Goal: Information Seeking & Learning: Learn about a topic

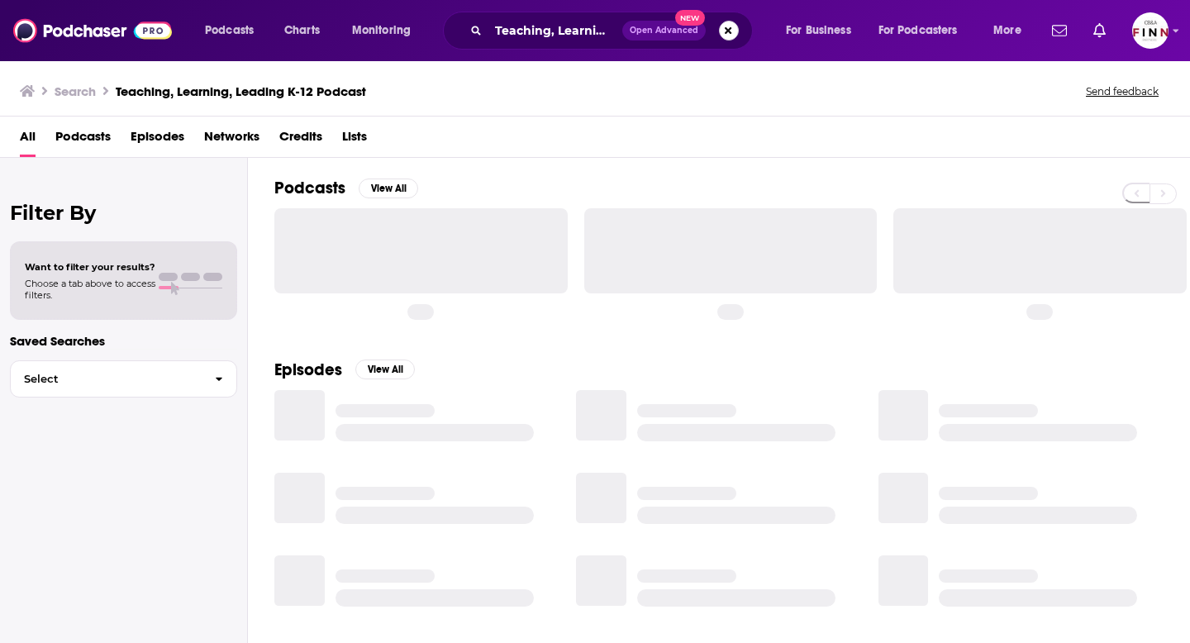
click at [724, 29] on button "Search podcasts, credits, & more..." at bounding box center [729, 31] width 20 height 20
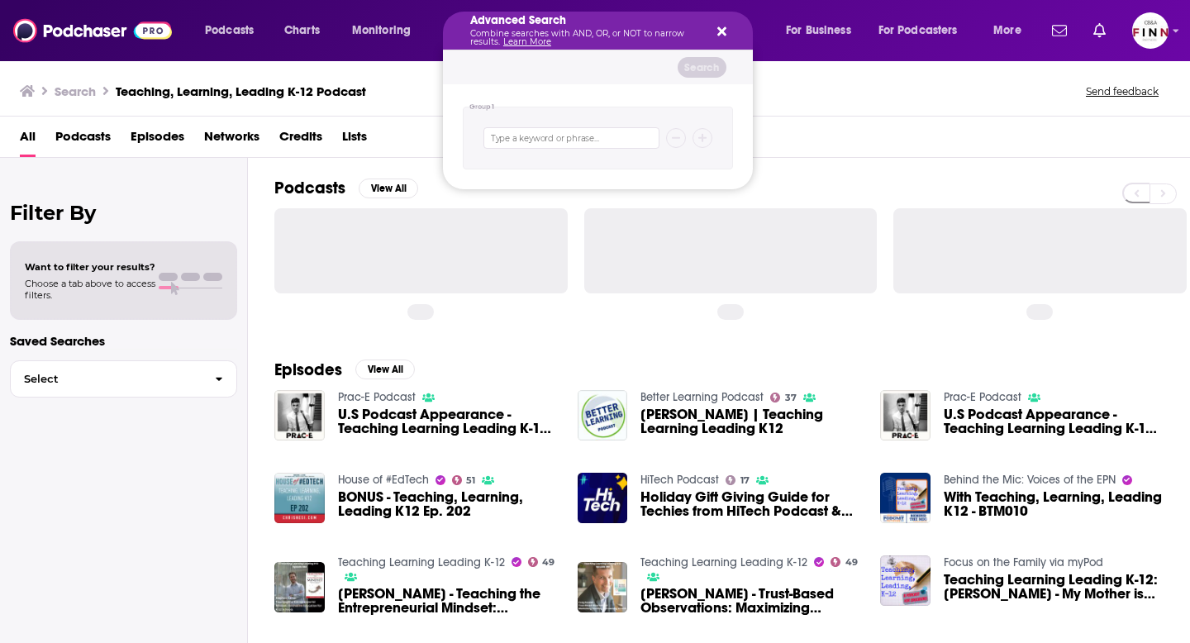
click at [723, 28] on icon "Search podcasts, credits, & more..." at bounding box center [721, 31] width 9 height 9
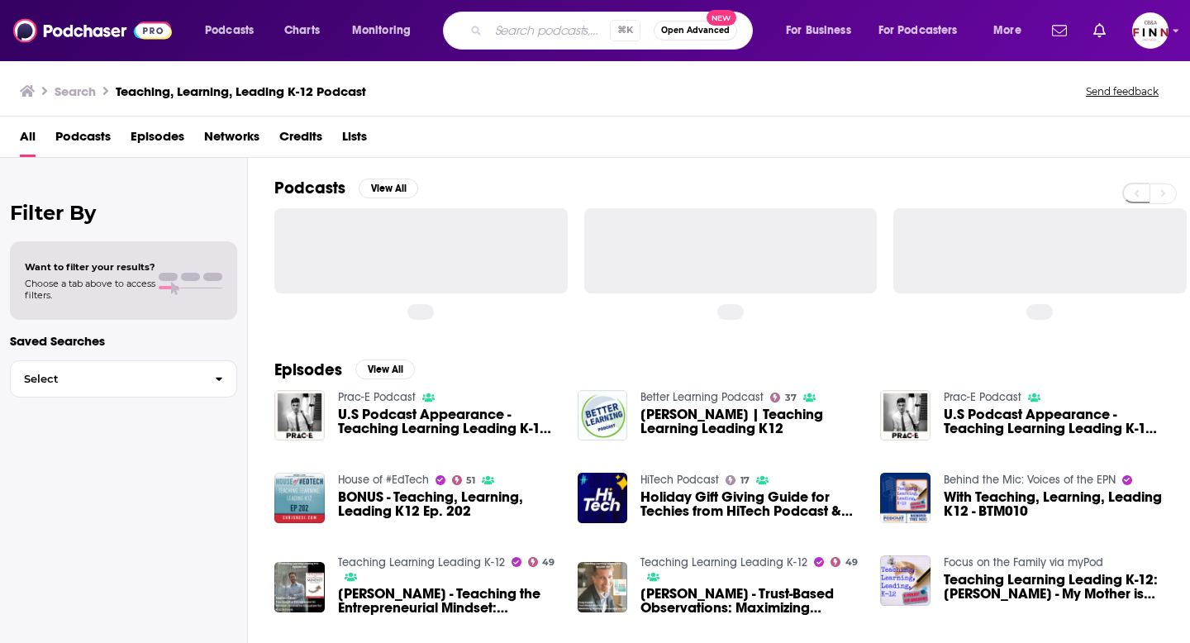
click at [520, 40] on input "Search podcasts, credits, & more..." at bounding box center [548, 30] width 121 height 26
type input "rural matters"
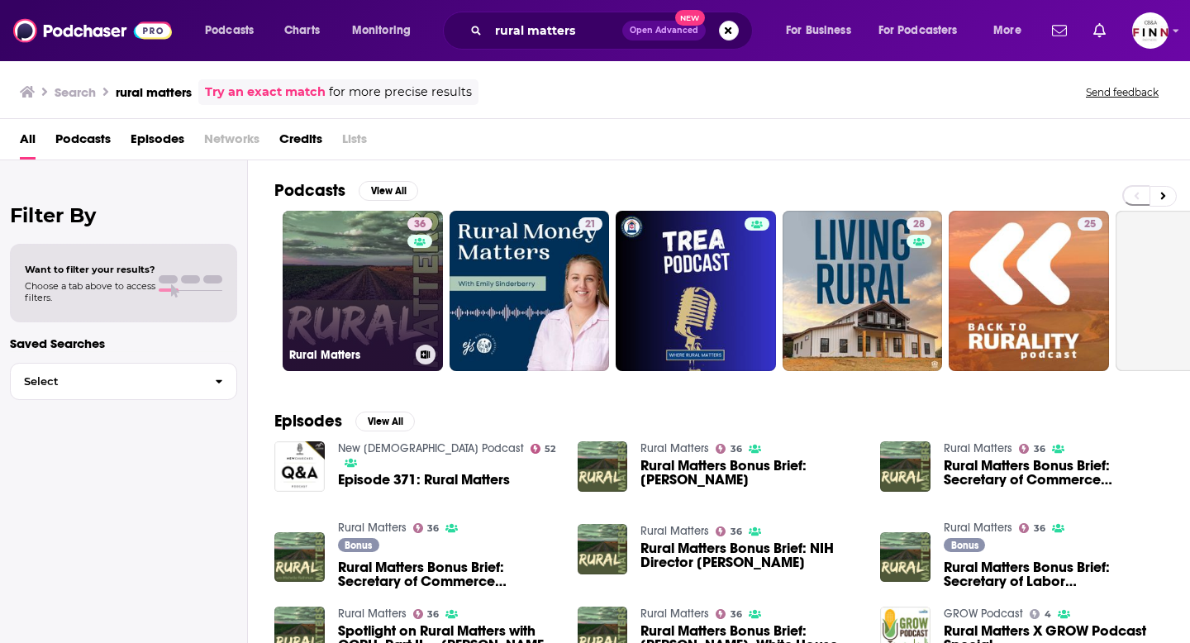
click at [411, 296] on div "36" at bounding box center [421, 280] width 29 height 127
